Goal: Entertainment & Leisure: Consume media (video, audio)

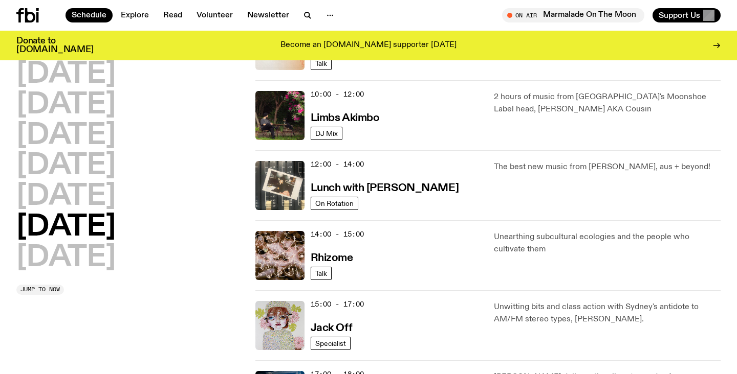
scroll to position [281, 0]
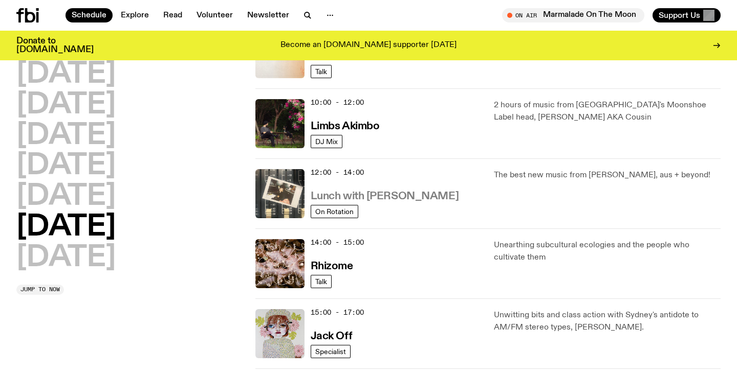
click at [379, 194] on h3 "Lunch with [PERSON_NAME]" at bounding box center [384, 196] width 148 height 11
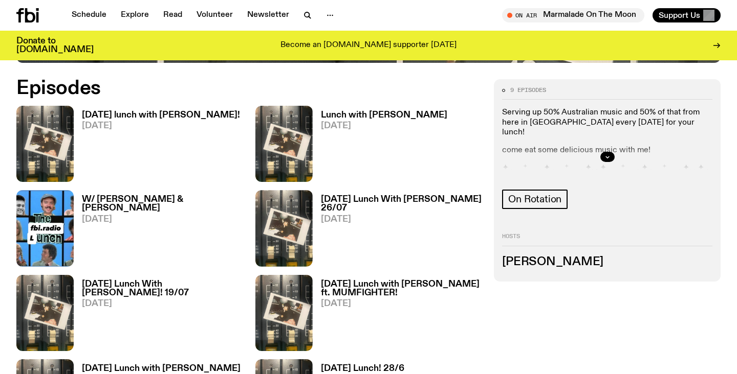
scroll to position [503, 0]
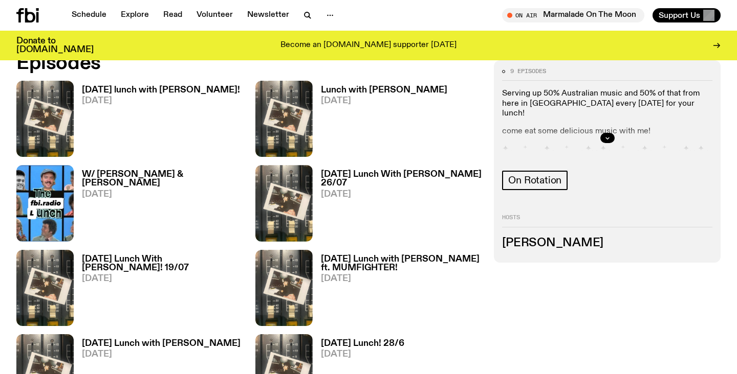
click at [142, 87] on h3 "[DATE] lunch with [PERSON_NAME]!" at bounding box center [161, 90] width 158 height 9
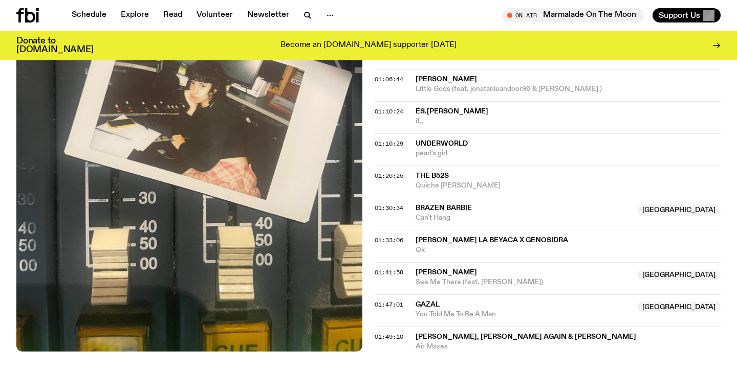
scroll to position [963, 0]
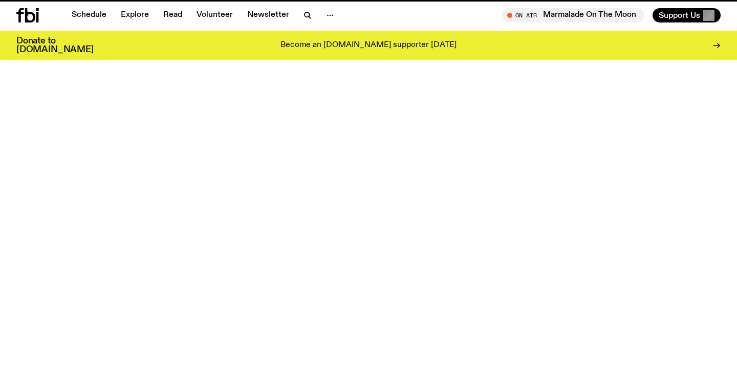
scroll to position [503, 0]
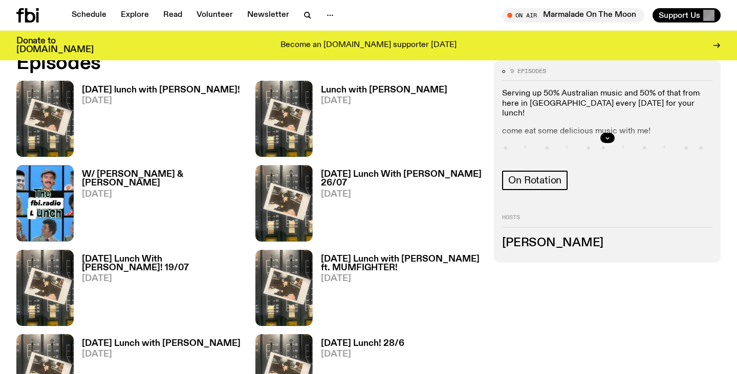
click at [339, 92] on h3 "Lunch with [PERSON_NAME]" at bounding box center [384, 90] width 126 height 9
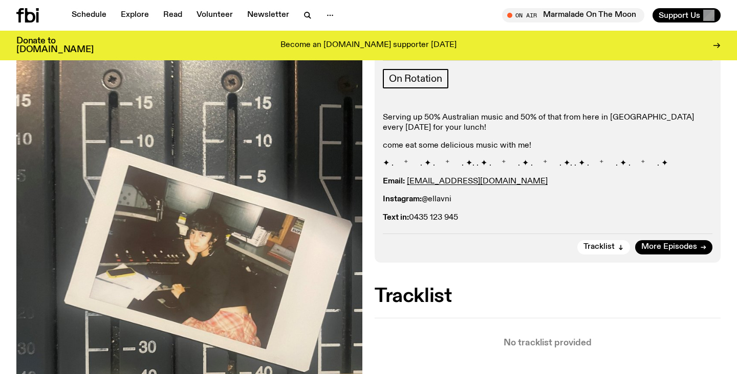
scroll to position [156, 0]
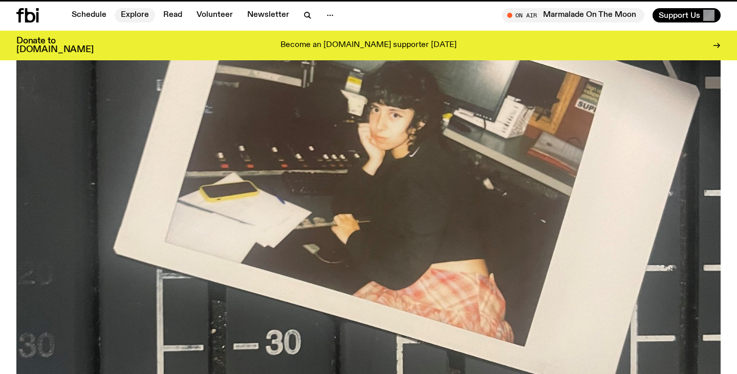
scroll to position [503, 0]
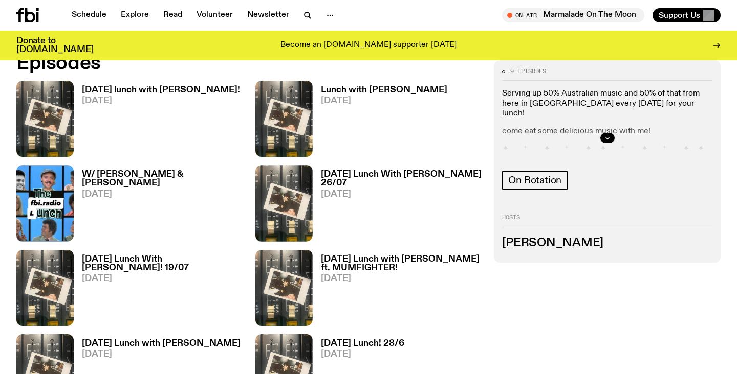
click at [347, 190] on span "[DATE]" at bounding box center [401, 194] width 161 height 9
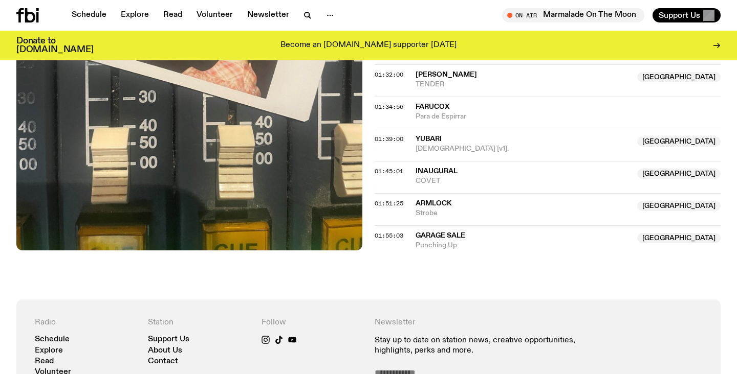
scroll to position [1190, 0]
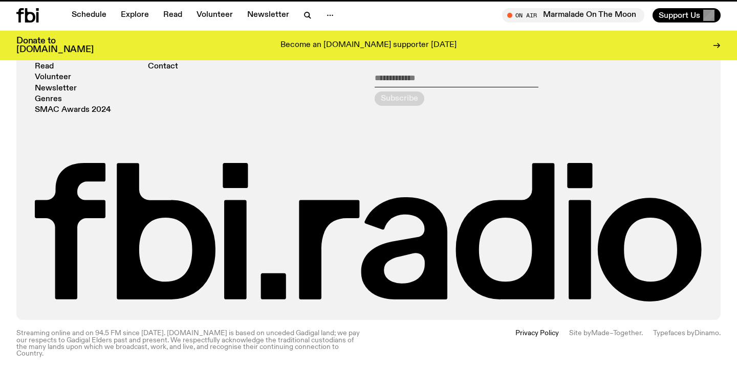
scroll to position [503, 0]
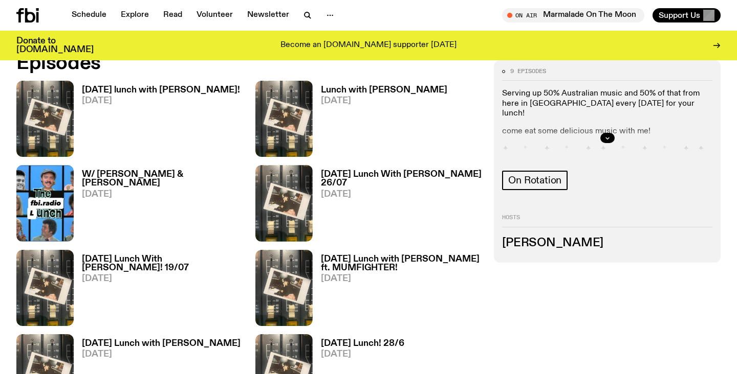
click at [166, 261] on h3 "[DATE] Lunch With [PERSON_NAME]! 19/07" at bounding box center [162, 263] width 161 height 17
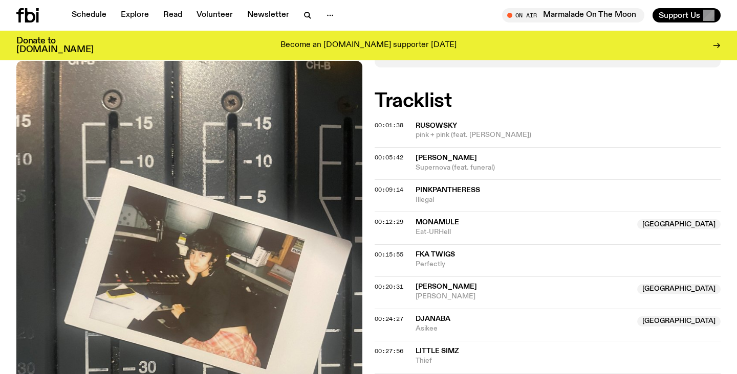
scroll to position [568, 0]
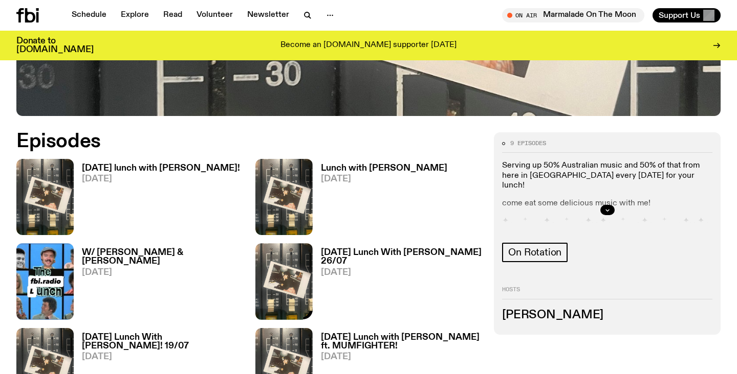
scroll to position [421, 0]
